Goal: Transaction & Acquisition: Subscribe to service/newsletter

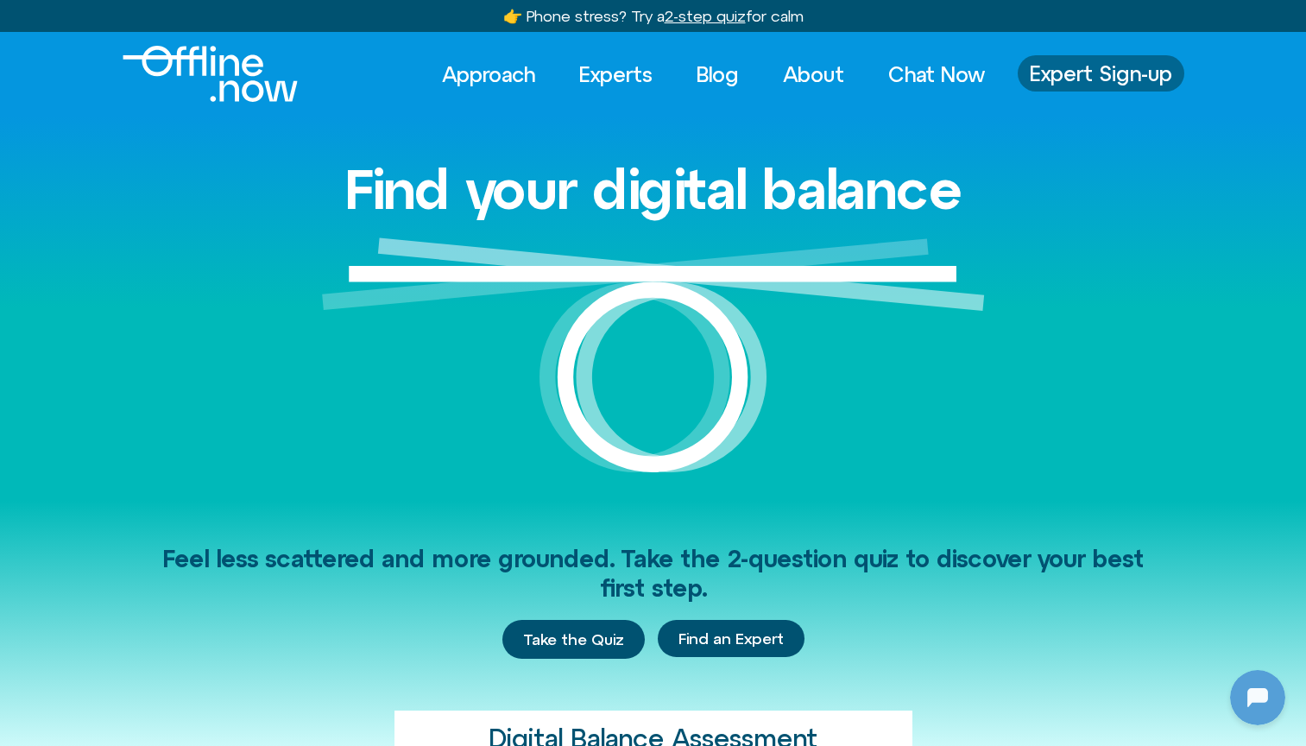
click at [1086, 80] on span "Expert Sign-up" at bounding box center [1101, 73] width 142 height 22
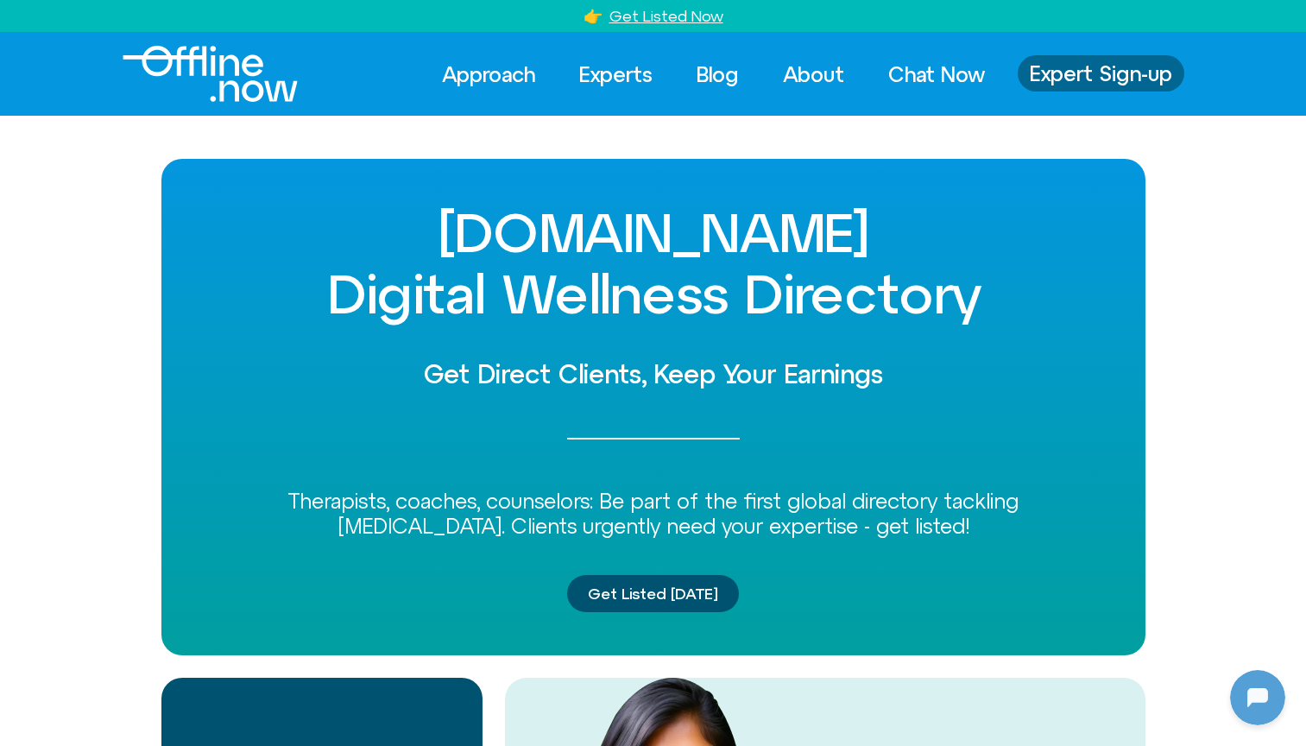
click at [1086, 82] on span "Expert Sign-up" at bounding box center [1101, 73] width 142 height 22
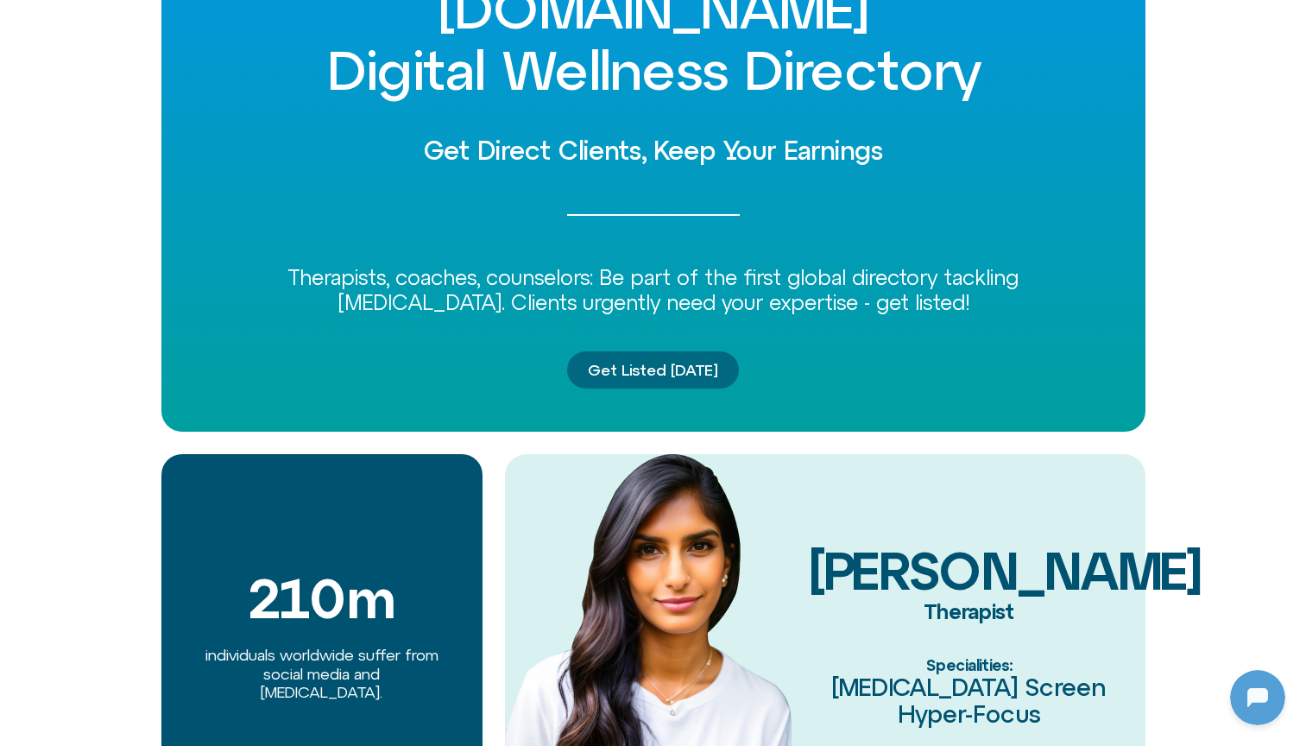
click at [705, 362] on span "Get Listed Today" at bounding box center [653, 370] width 130 height 17
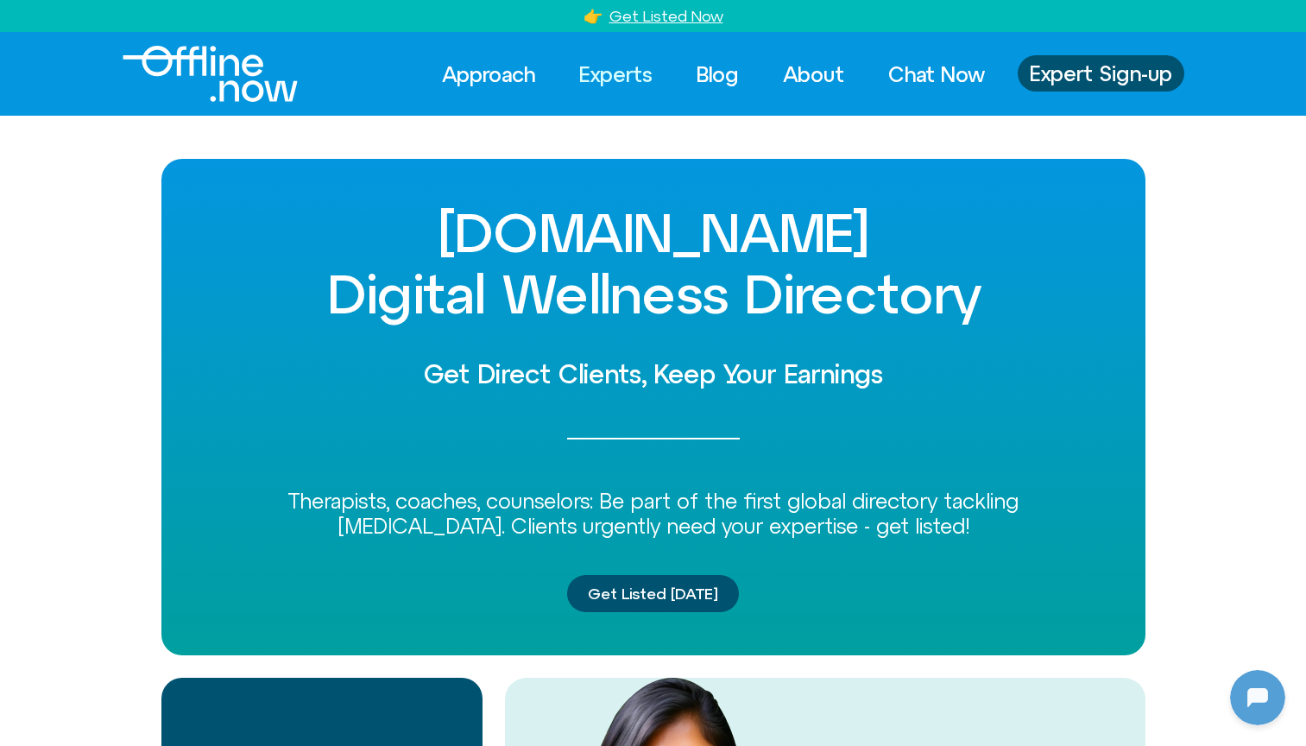
click at [645, 81] on link "Experts" at bounding box center [616, 74] width 104 height 38
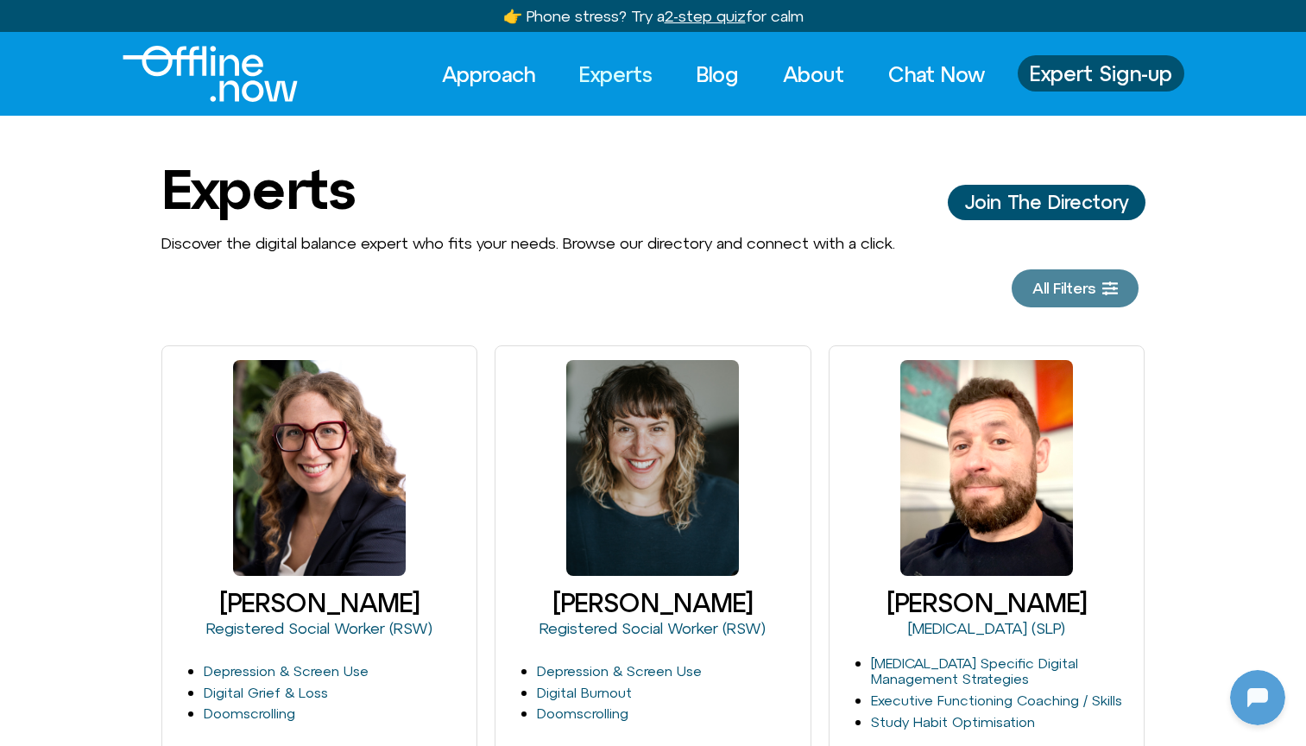
click at [1085, 298] on link "All Filters" at bounding box center [1075, 288] width 127 height 38
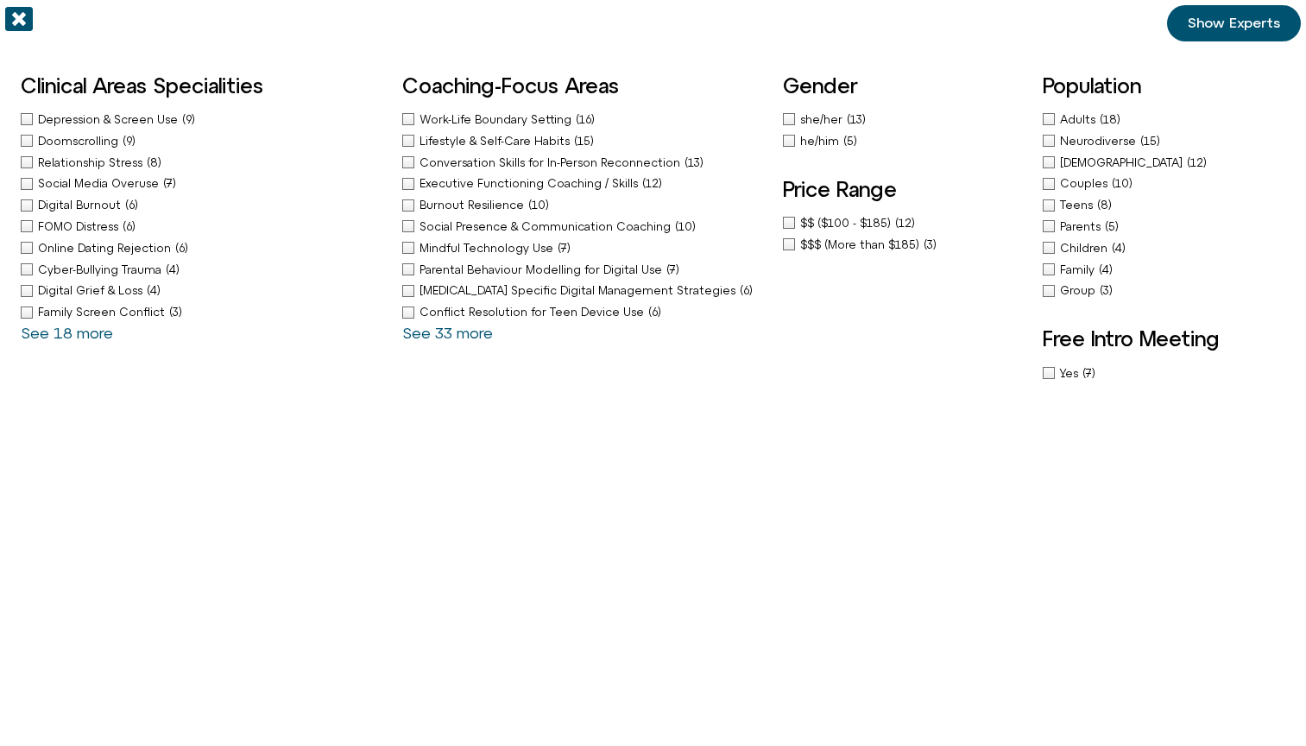
click at [11, 16] on icon "Off-Canvas" at bounding box center [19, 19] width 28 height 24
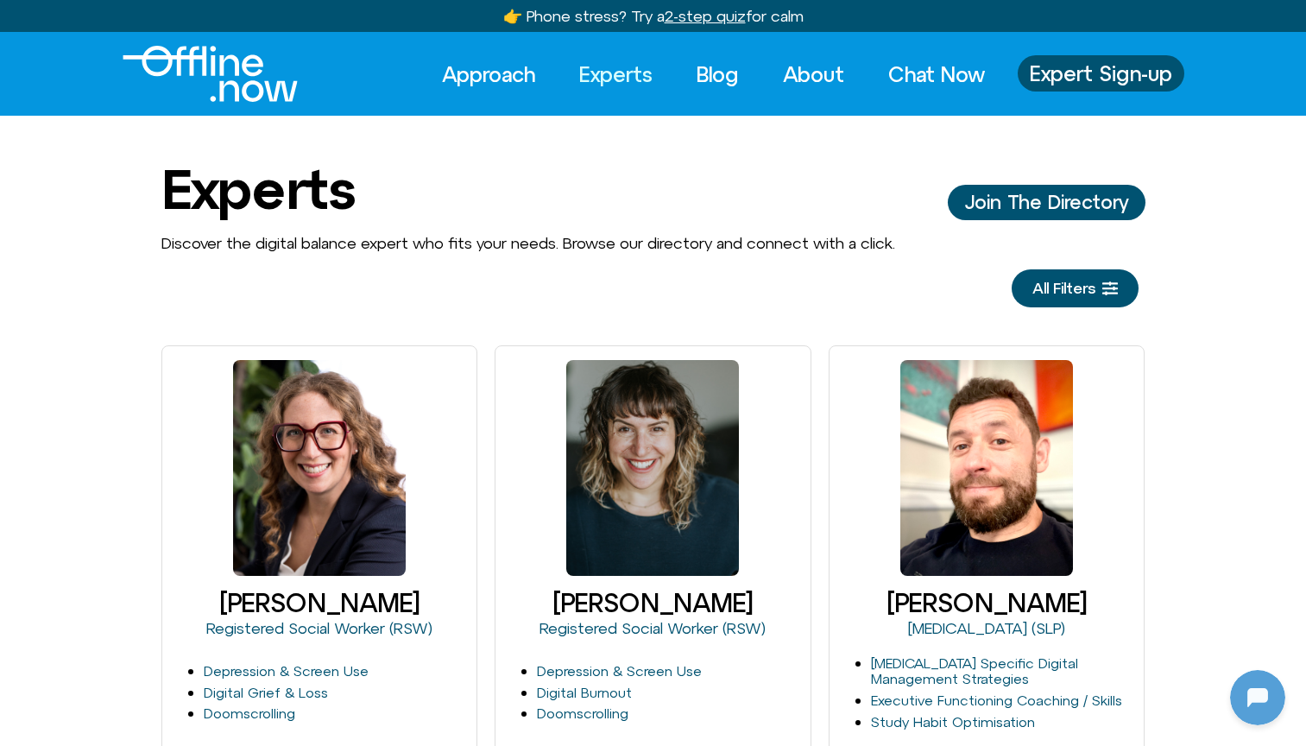
scroll to position [531, 0]
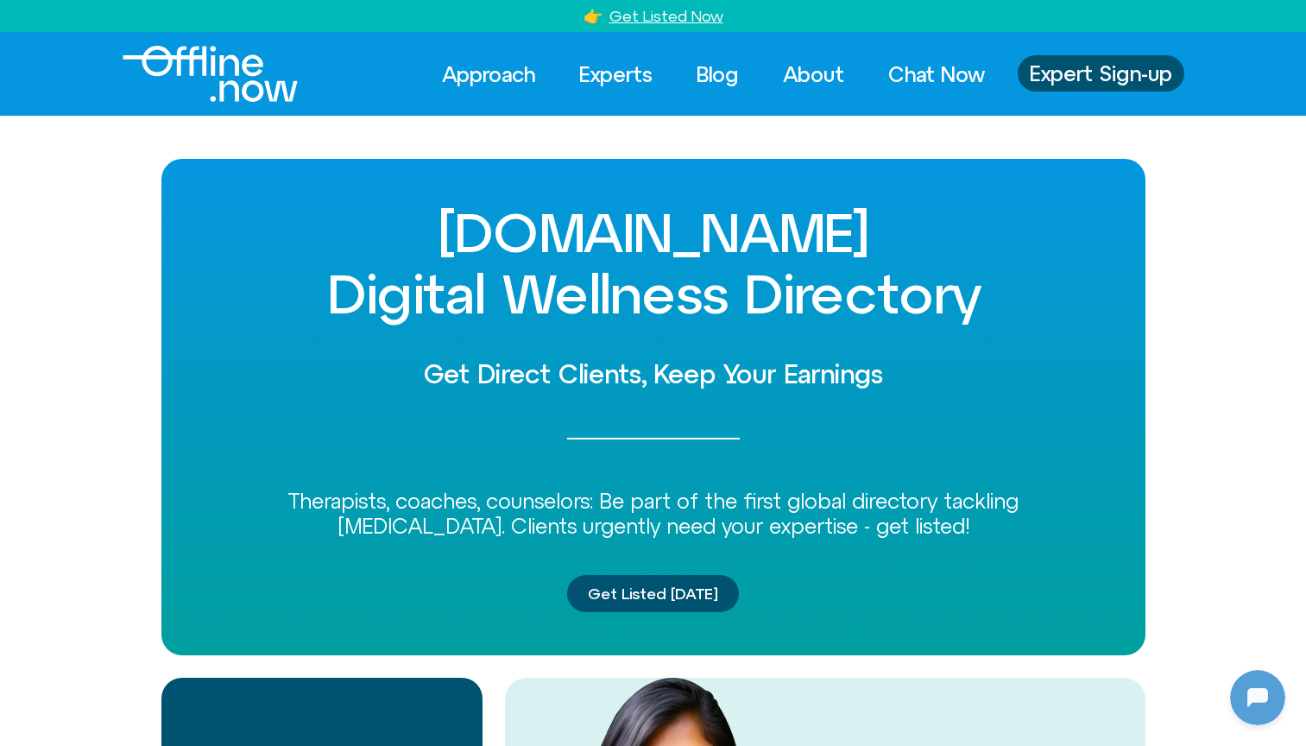
click at [66, 566] on div "[DOMAIN_NAME] Digital Wellness Directory Get Direct Clients, Keep Your Earnings…" at bounding box center [653, 599] width 1306 height 880
